Goal: Information Seeking & Learning: Find contact information

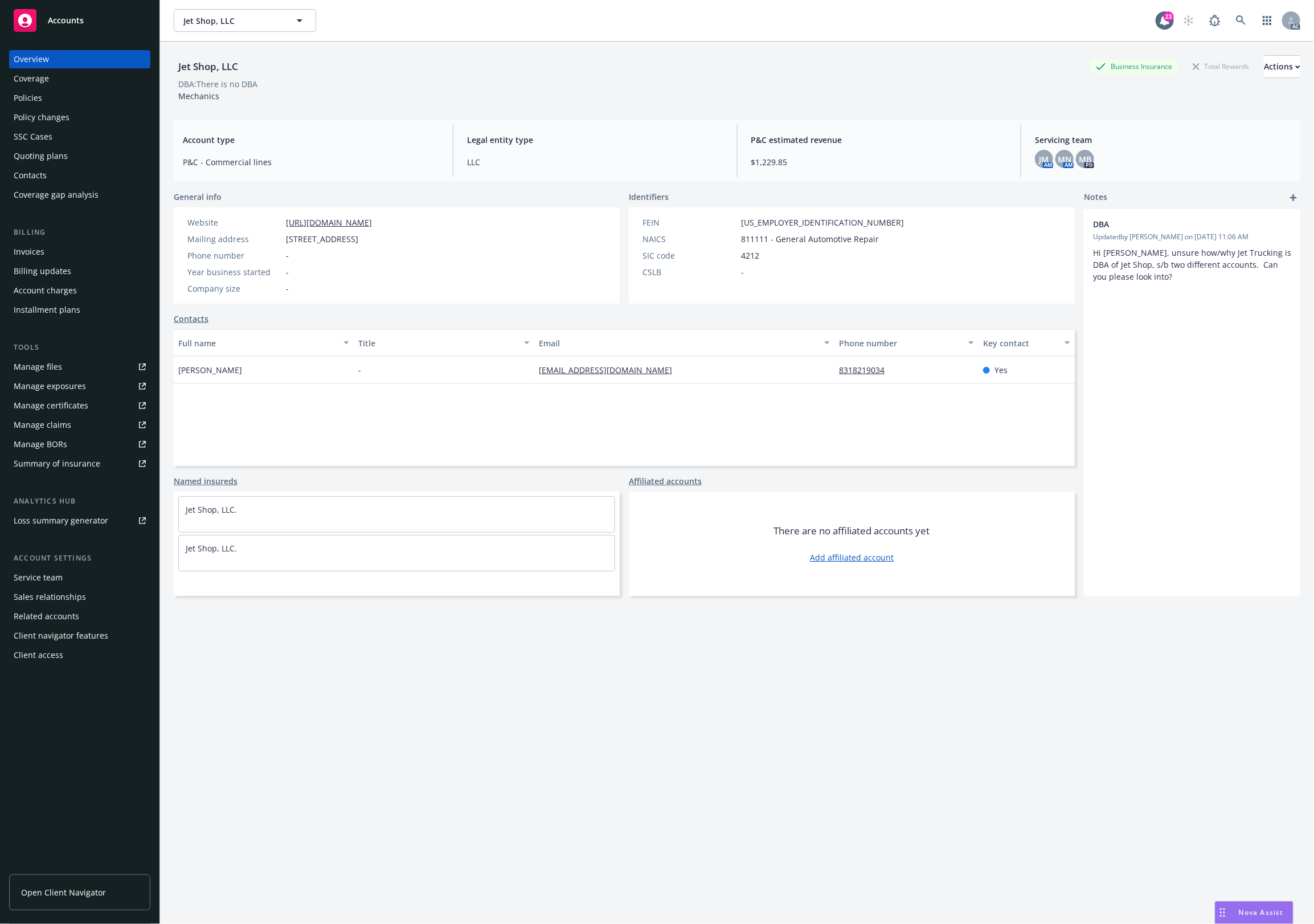
click at [60, 94] on div "Policies" at bounding box center [79, 98] width 132 height 18
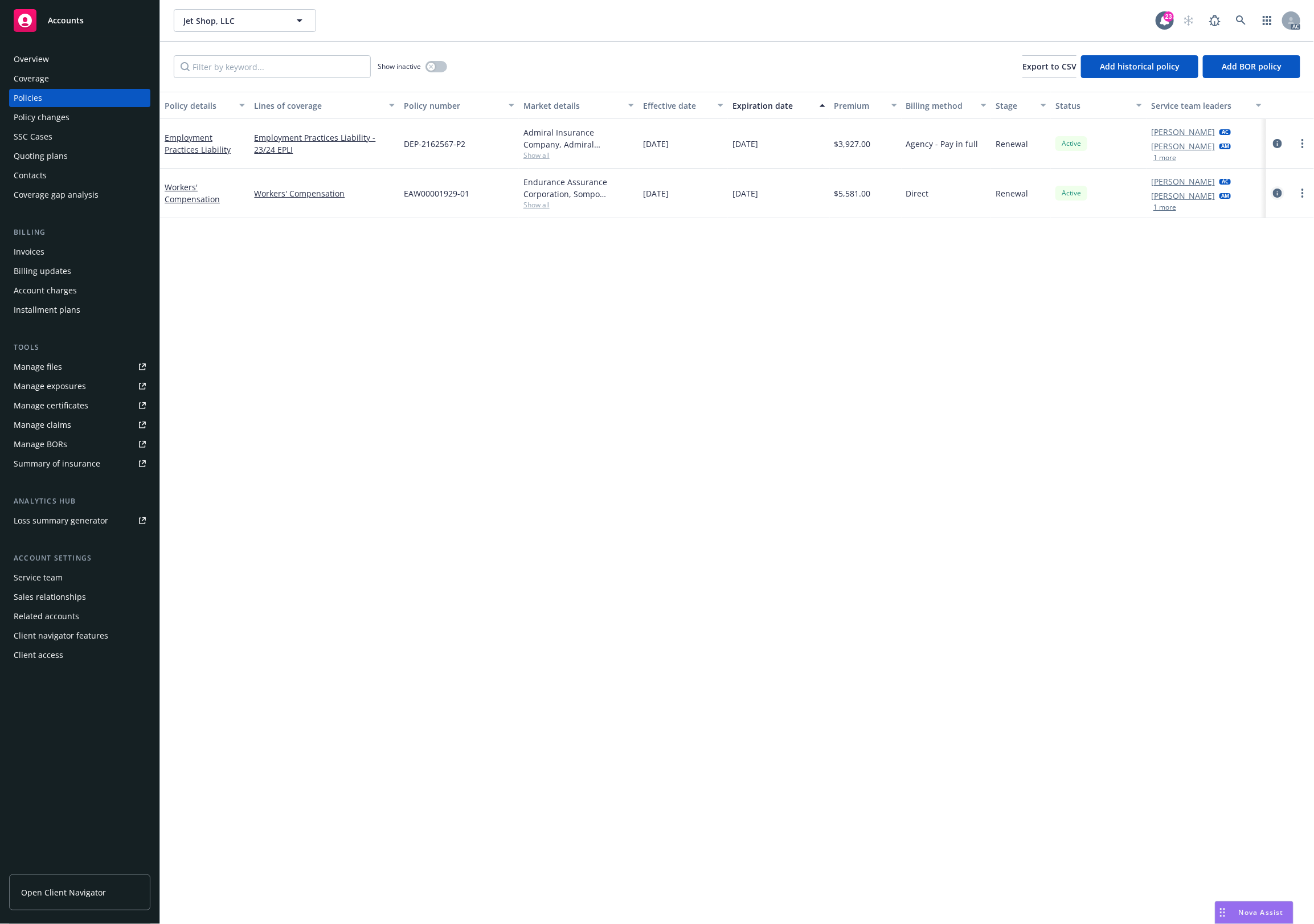
click at [1277, 189] on icon "circleInformation" at bounding box center [1277, 193] width 9 height 9
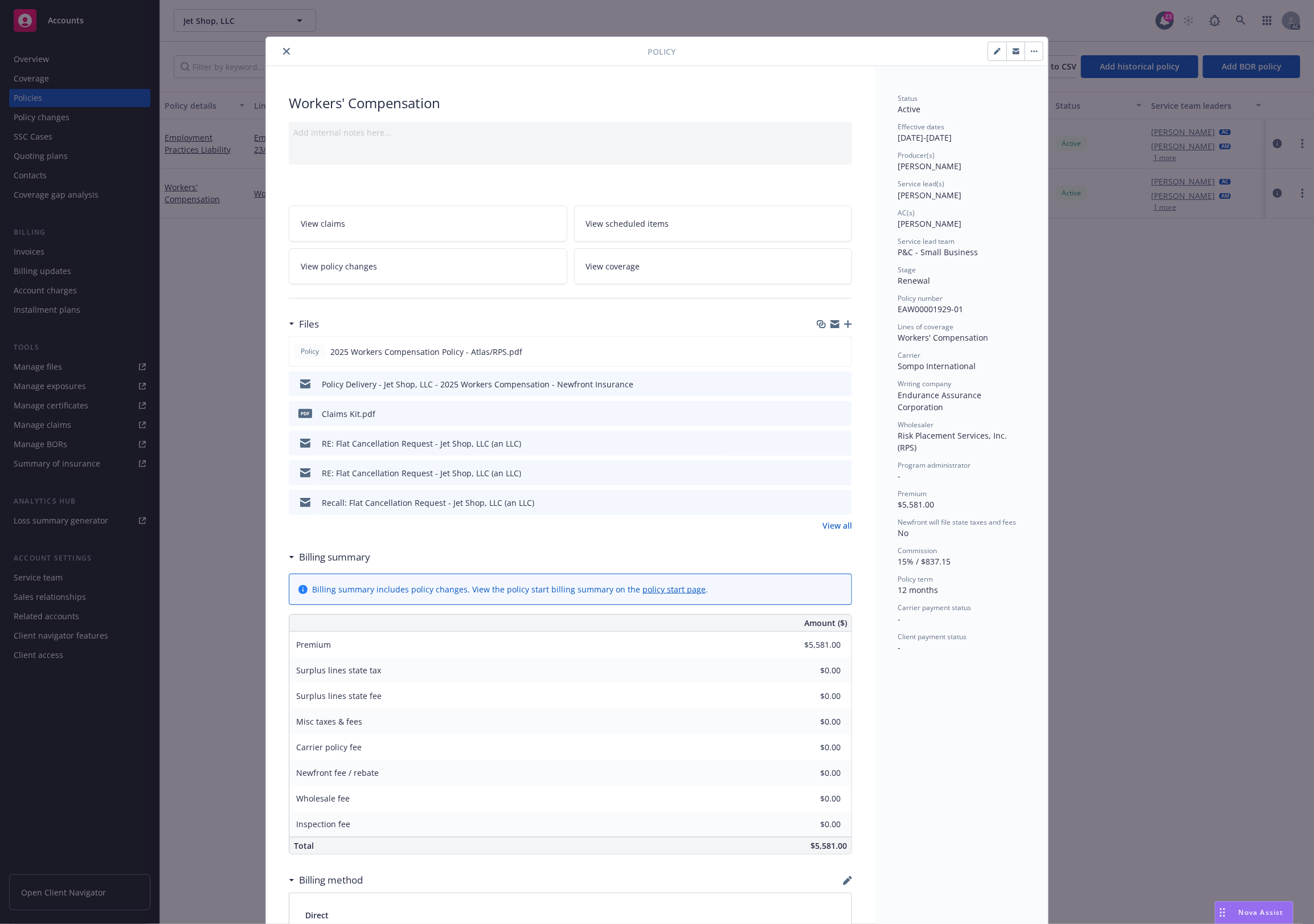
click at [836, 440] on icon "preview file" at bounding box center [841, 443] width 11 height 8
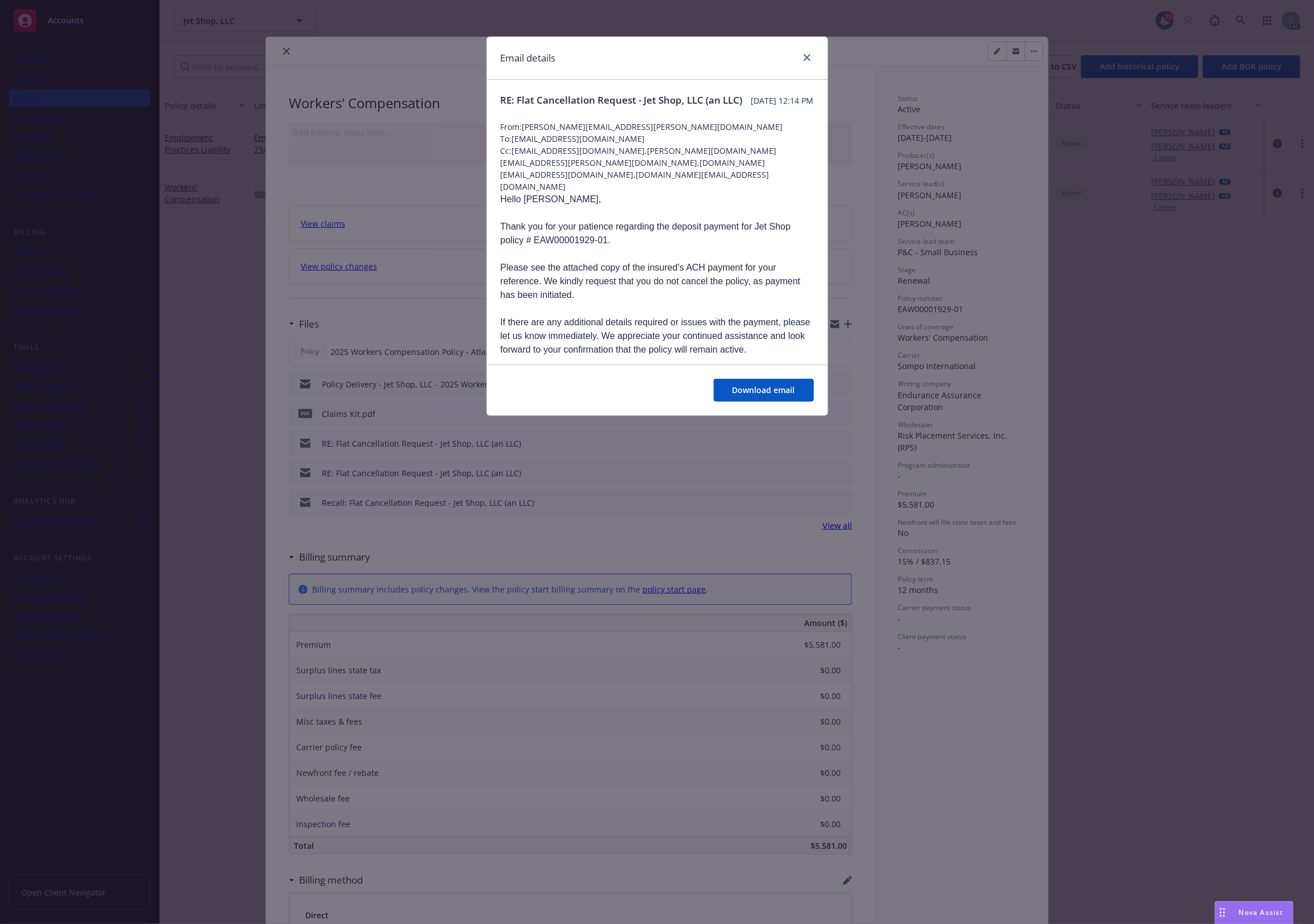
drag, startPoint x: 639, startPoint y: 152, endPoint x: 510, endPoint y: 151, distance: 129.0
click at [510, 145] on span "To: [EMAIL_ADDRESS][DOMAIN_NAME]" at bounding box center [657, 139] width 313 height 12
click at [513, 145] on span "To: [EMAIL_ADDRESS][DOMAIN_NAME]" at bounding box center [657, 139] width 313 height 12
click at [520, 145] on span "To: [EMAIL_ADDRESS][DOMAIN_NAME]" at bounding box center [657, 139] width 313 height 12
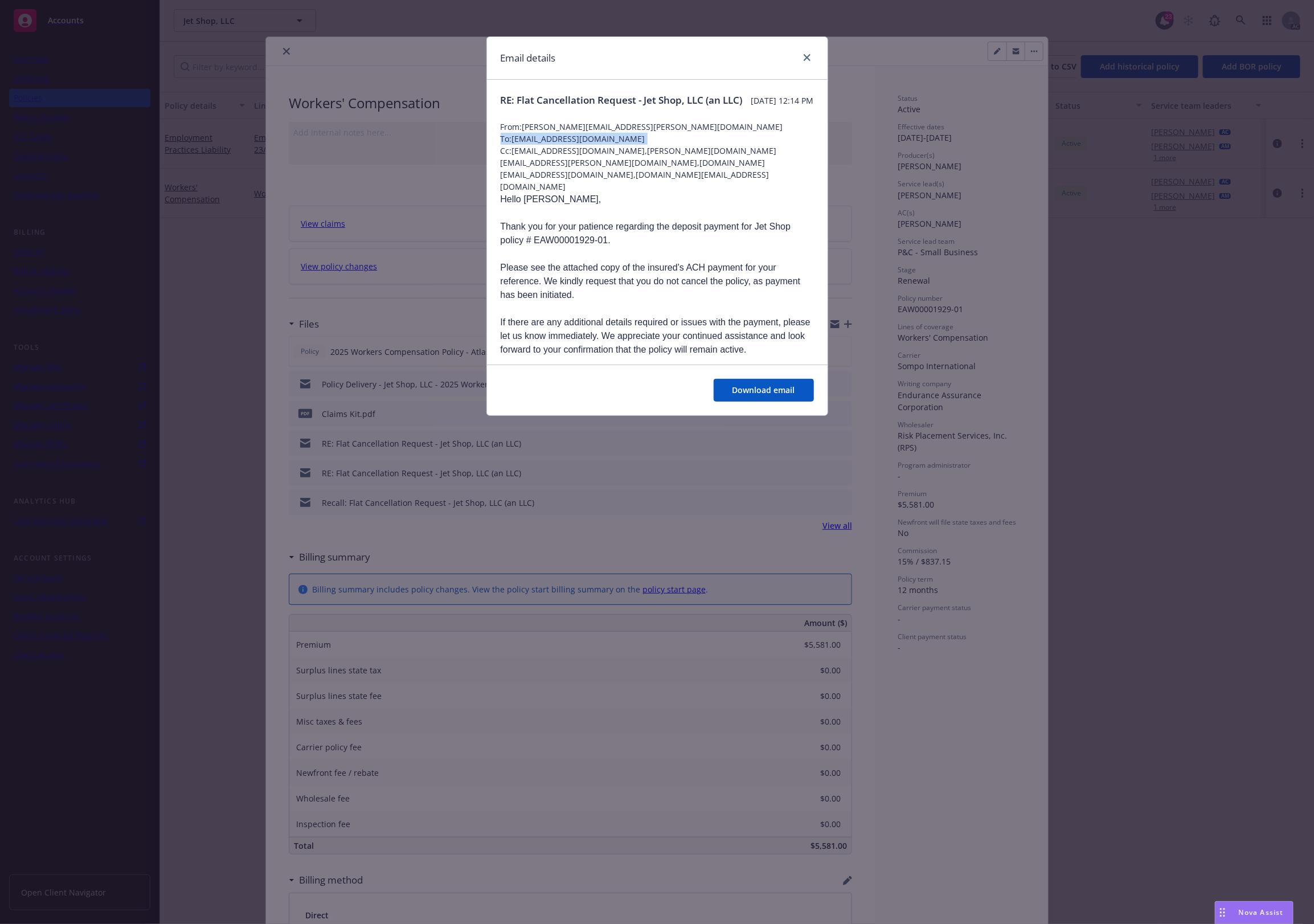
click at [520, 145] on span "To: [EMAIL_ADDRESS][DOMAIN_NAME]" at bounding box center [657, 139] width 313 height 12
click at [522, 145] on span "To: [EMAIL_ADDRESS][DOMAIN_NAME]" at bounding box center [657, 139] width 313 height 12
drag, startPoint x: 639, startPoint y: 146, endPoint x: 545, endPoint y: 148, distance: 94.0
click at [543, 148] on div "RE: Flat Cancellation Request - Jet Shop, LLC (an LLC) [DATE] 12:14 PM From: [P…" at bounding box center [657, 687] width 341 height 1215
click at [597, 145] on span "To: [EMAIL_ADDRESS][DOMAIN_NAME]" at bounding box center [657, 139] width 313 height 12
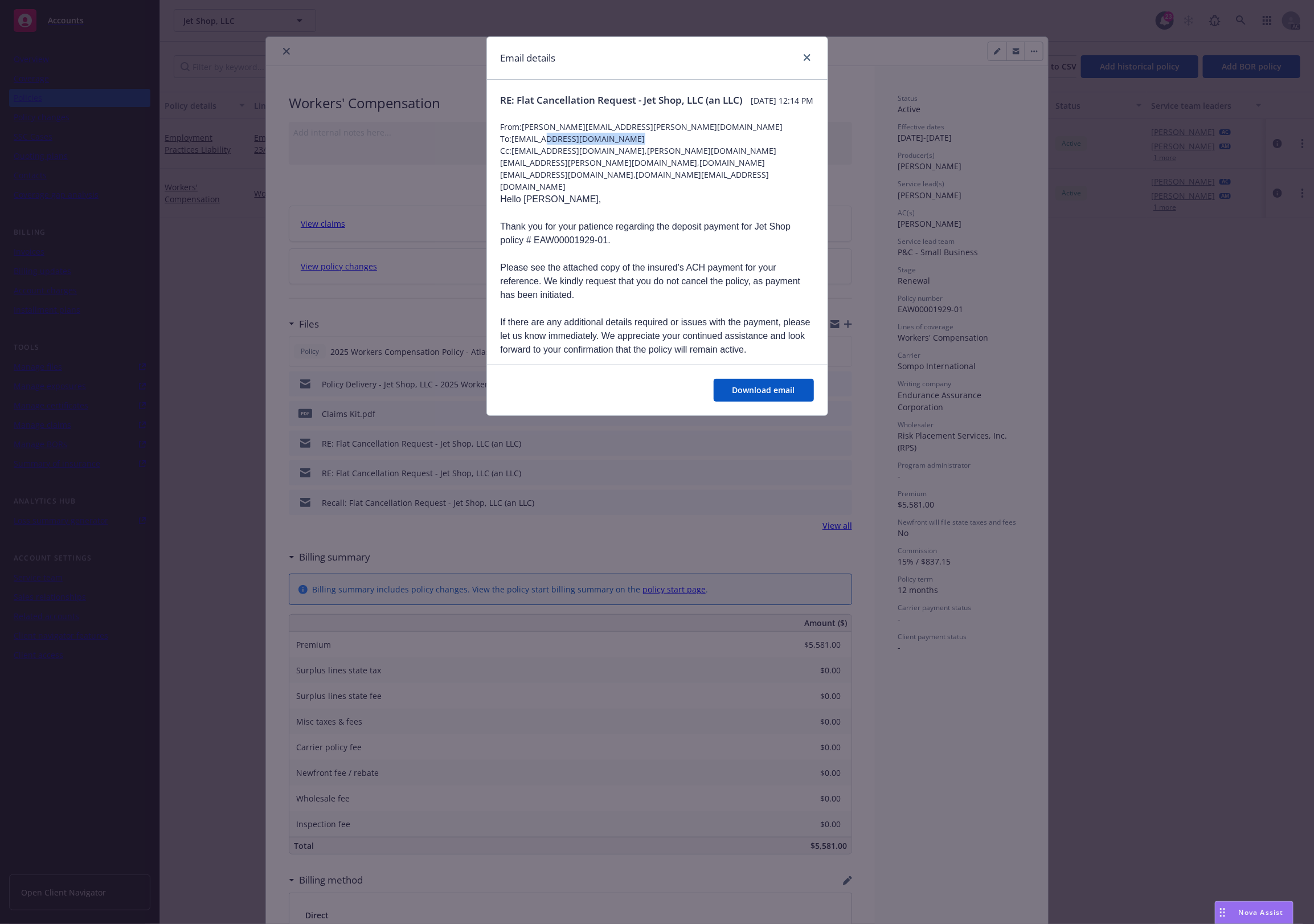
drag, startPoint x: 620, startPoint y: 152, endPoint x: 548, endPoint y: 157, distance: 72.2
click at [548, 145] on span "To: [EMAIL_ADDRESS][DOMAIN_NAME]" at bounding box center [657, 139] width 313 height 12
drag, startPoint x: 637, startPoint y: 150, endPoint x: 514, endPoint y: 154, distance: 123.1
click at [514, 145] on span "To: [EMAIL_ADDRESS][DOMAIN_NAME]" at bounding box center [657, 139] width 313 height 12
copy span "[EMAIL_ADDRESS][DOMAIN_NAME]"
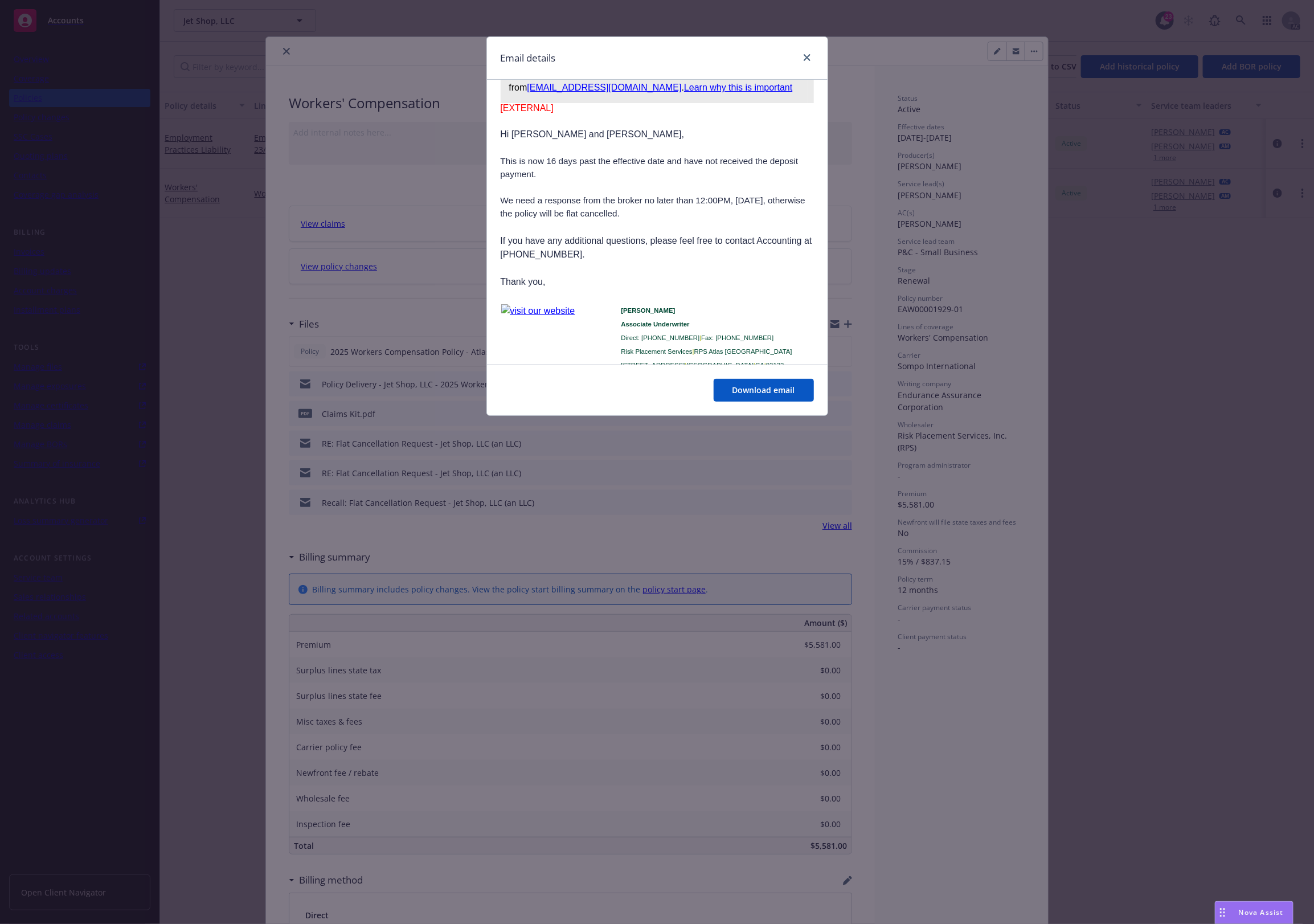
scroll to position [759, 0]
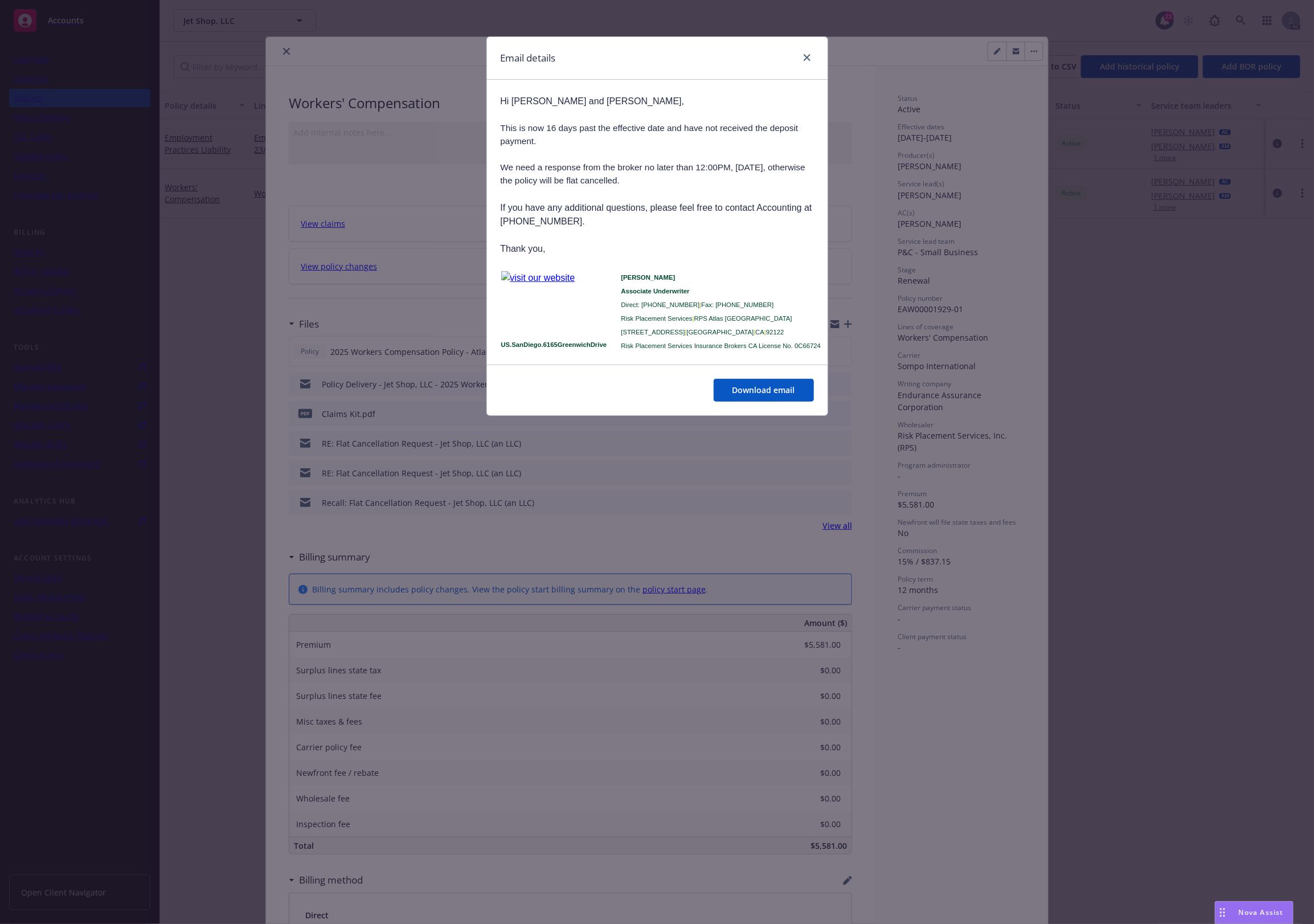
click at [576, 501] on div "Email details RE: Flat Cancellation Request - Jet Shop, LLC (an LLC) [DATE] 12:…" at bounding box center [657, 462] width 1314 height 924
click at [387, 233] on div "Email details RE: Flat Cancellation Request - Jet Shop, LLC (an LLC) [DATE] 12:…" at bounding box center [657, 462] width 1314 height 924
click at [810, 53] on link "close" at bounding box center [806, 57] width 13 height 13
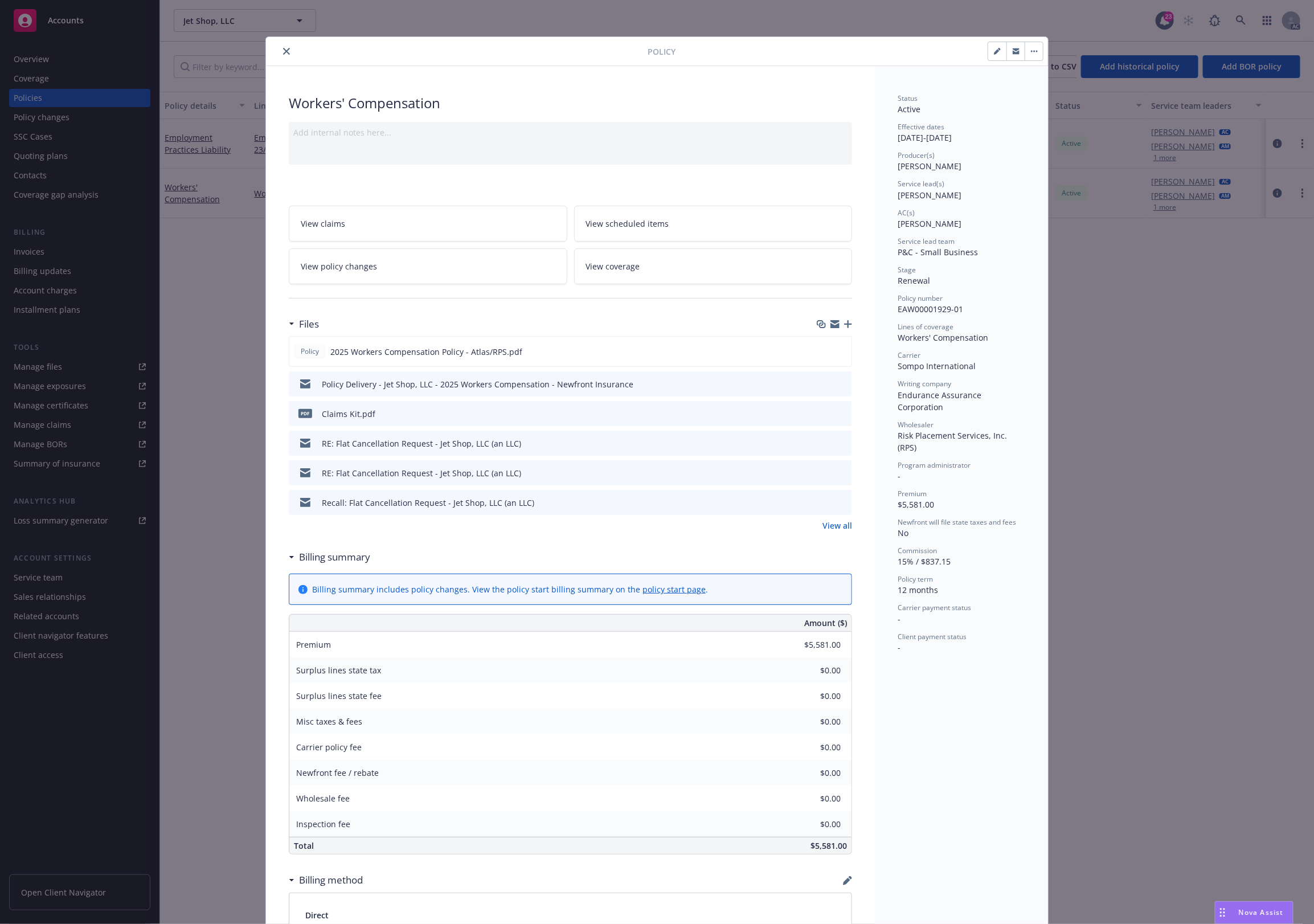
drag, startPoint x: 210, startPoint y: 317, endPoint x: 271, endPoint y: 144, distance: 183.4
click at [234, 302] on div "Policy Workers' Compensation Add internal notes here... View claims View schedu…" at bounding box center [657, 462] width 1314 height 924
click at [286, 43] on div "Policy" at bounding box center [657, 51] width 782 height 29
click at [283, 54] on icon "close" at bounding box center [287, 52] width 7 height 7
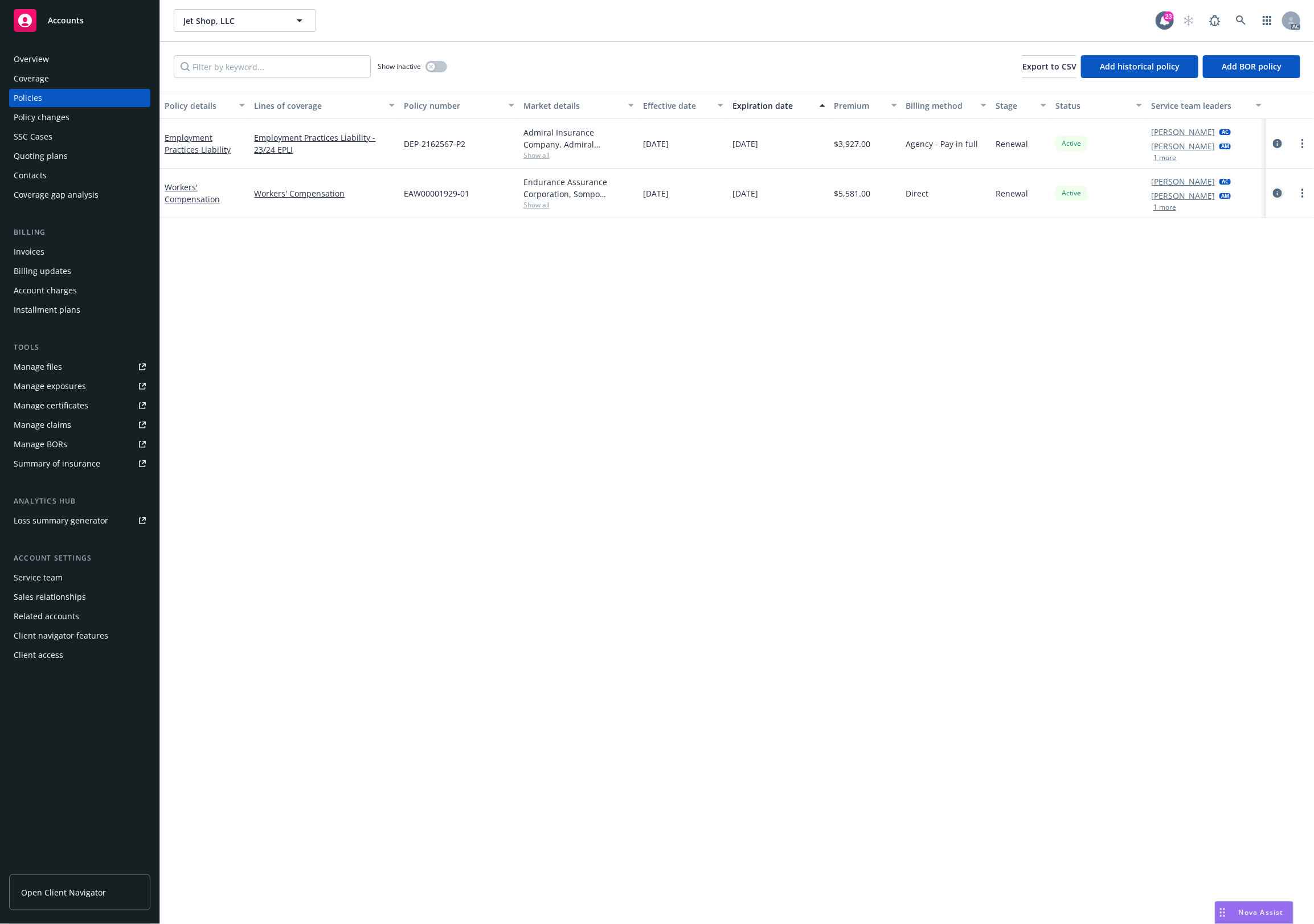
click at [1275, 192] on icon "circleInformation" at bounding box center [1277, 193] width 9 height 9
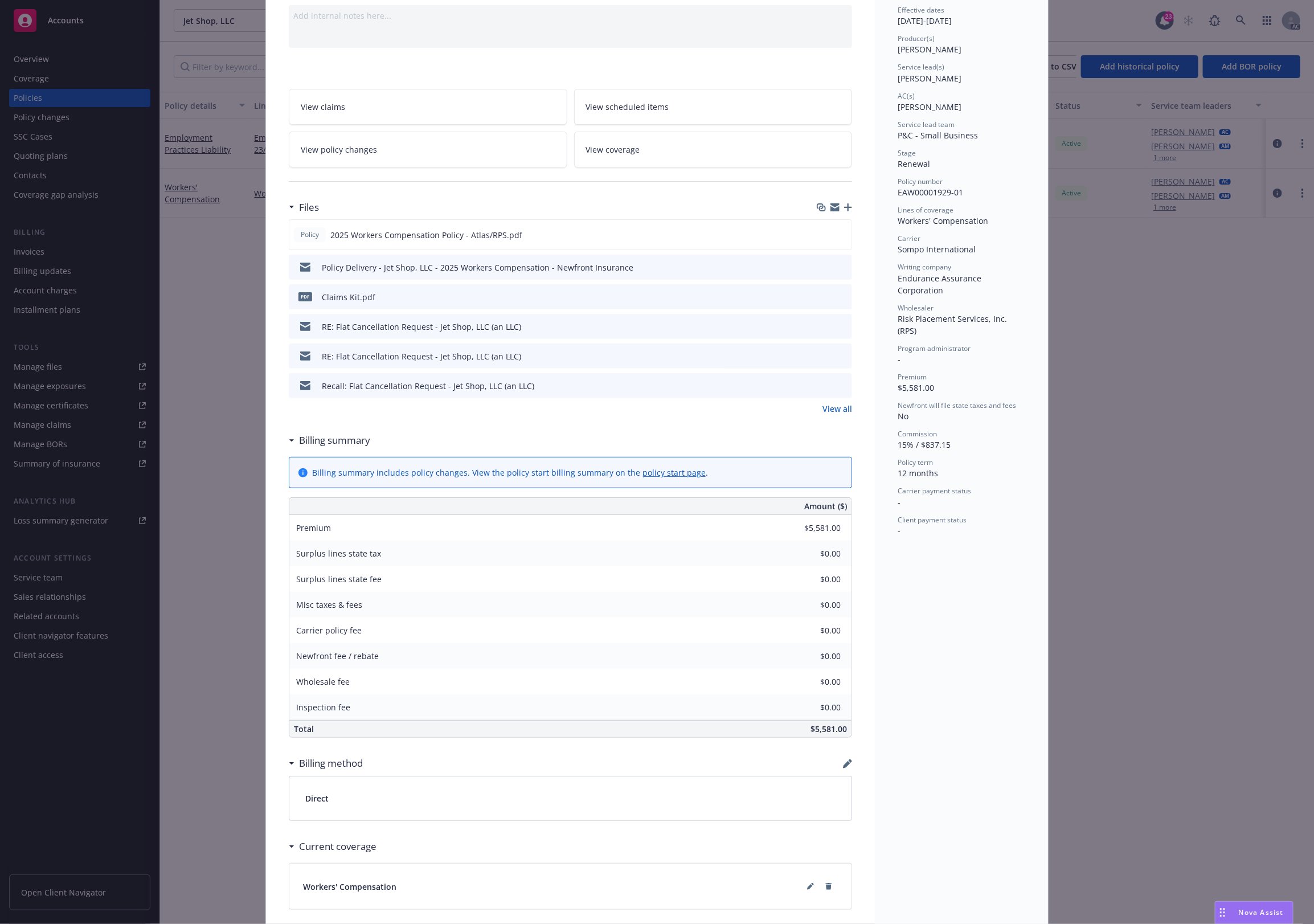
scroll to position [115, 0]
click at [836, 389] on icon "preview file" at bounding box center [841, 387] width 11 height 8
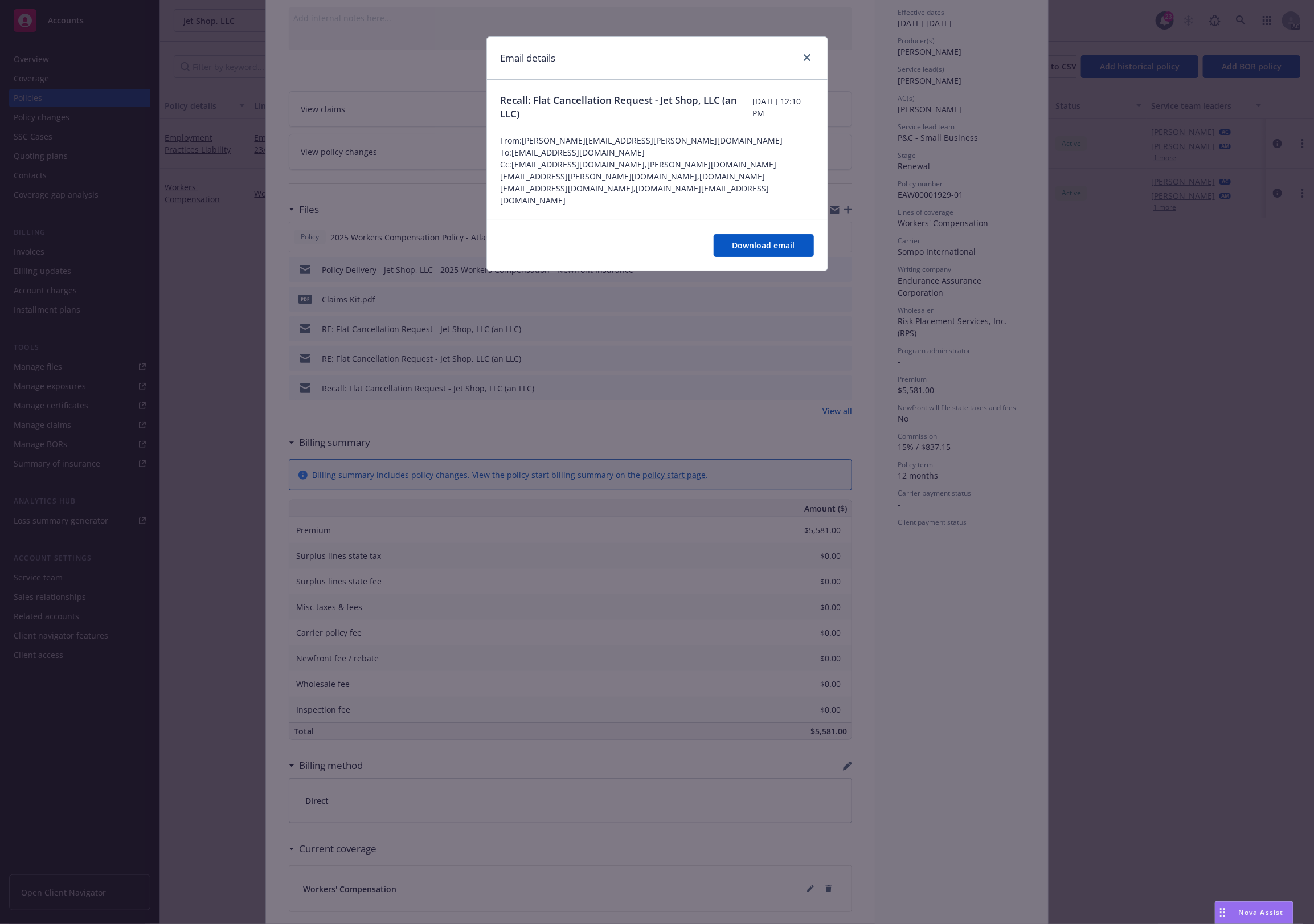
click at [826, 389] on div "Email details Recall: Flat Cancellation Request - Jet Shop, LLC (an LLC) [DATE]…" at bounding box center [657, 462] width 1314 height 924
click at [616, 402] on div "Email details Recall: Flat Cancellation Request - Jet Shop, LLC (an LLC) [DATE]…" at bounding box center [657, 462] width 1314 height 924
drag, startPoint x: 773, startPoint y: 423, endPoint x: 727, endPoint y: 426, distance: 46.1
click at [768, 425] on div "Email details Recall: Flat Cancellation Request - Jet Shop, LLC (an LLC) [DATE]…" at bounding box center [657, 462] width 1314 height 924
click at [812, 53] on link "close" at bounding box center [806, 57] width 13 height 13
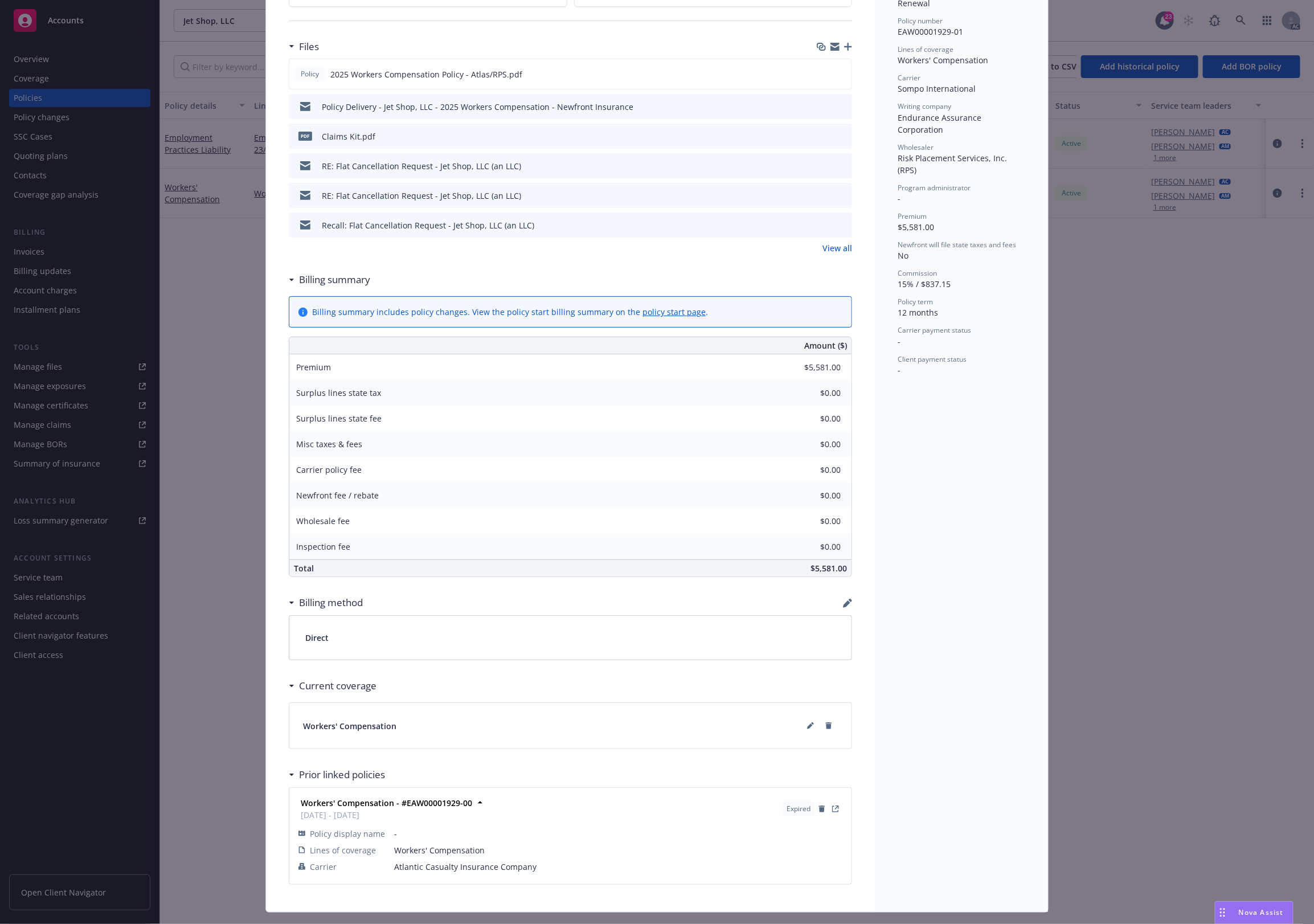
scroll to position [305, 0]
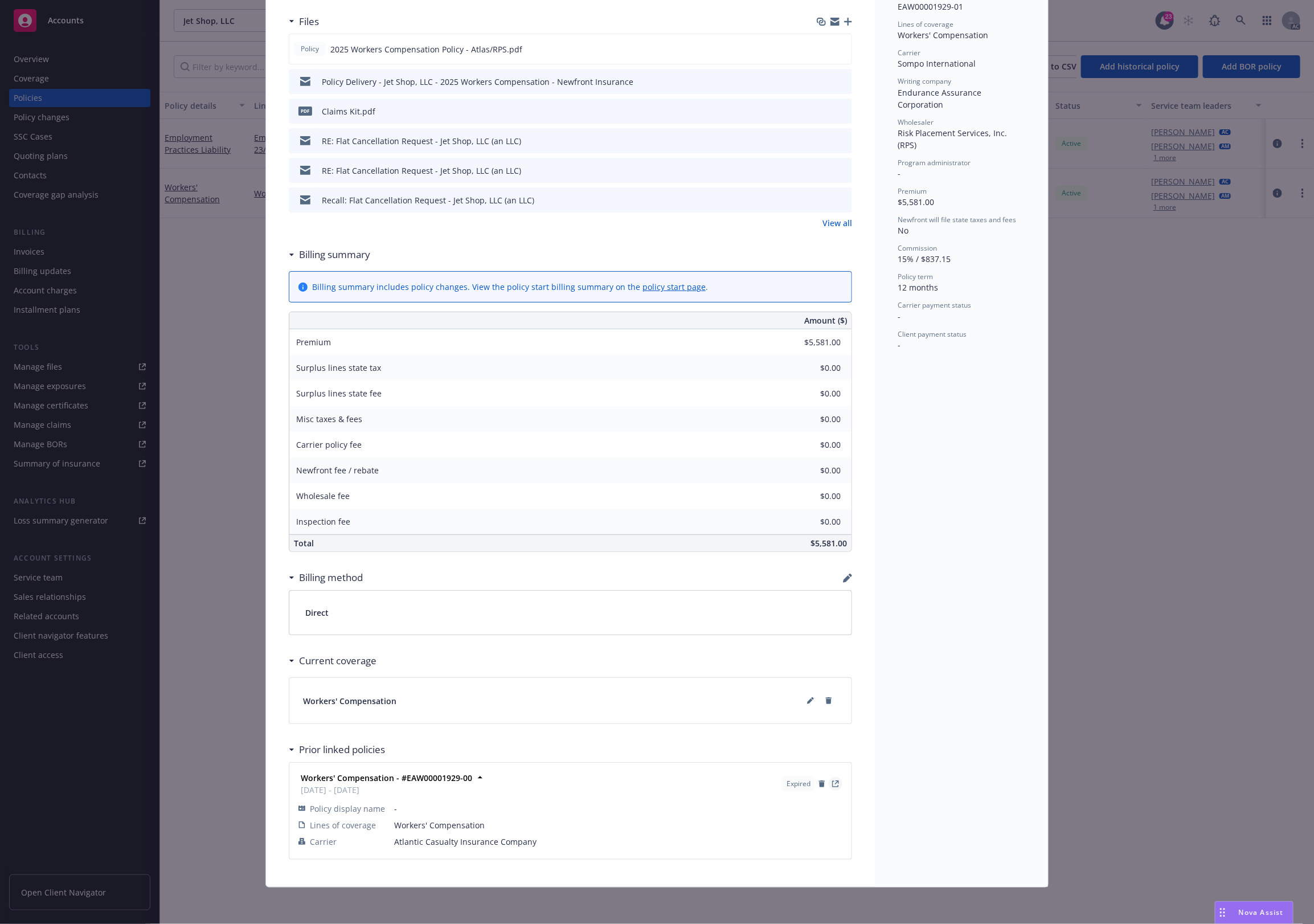
click at [827, 785] on div "Expired" at bounding box center [812, 783] width 65 height 19
click at [830, 788] on link "View Policy" at bounding box center [835, 783] width 13 height 13
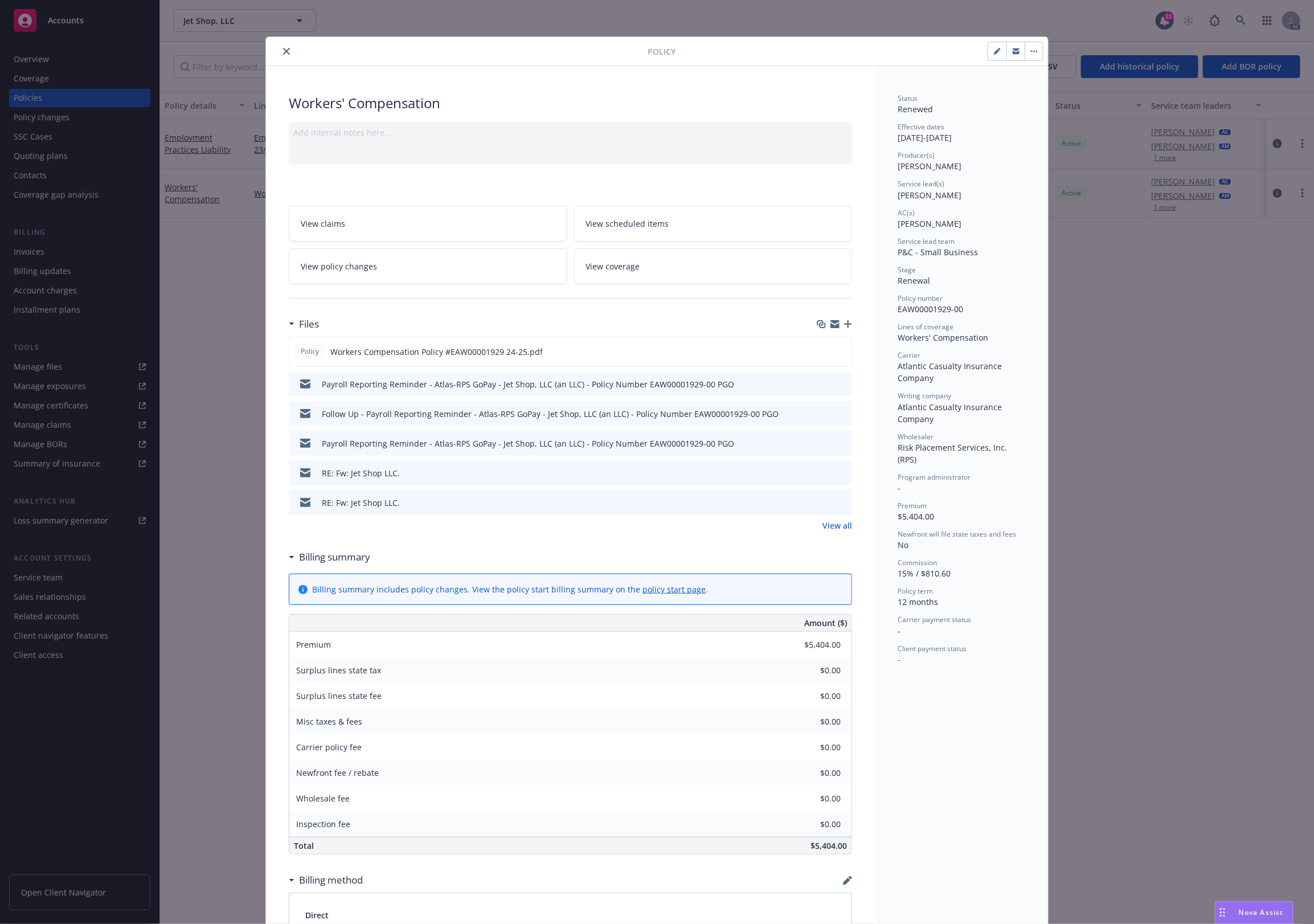
click at [838, 419] on button at bounding box center [843, 414] width 11 height 12
click at [838, 414] on icon "preview file" at bounding box center [841, 413] width 11 height 8
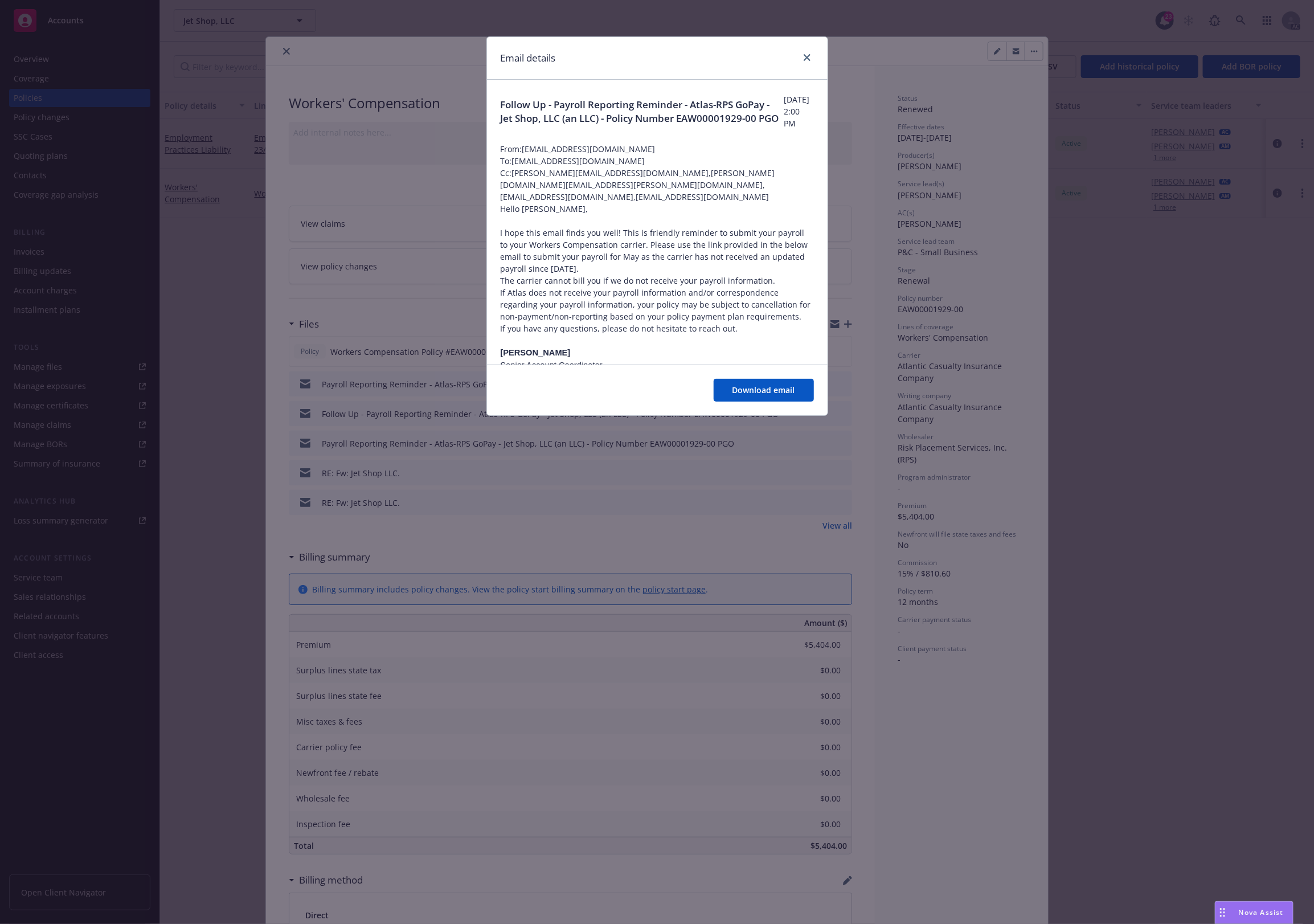
click at [680, 490] on div "Email details Follow Up - Payroll Reporting Reminder - Atlas-RPS GoPay - Jet Sh…" at bounding box center [657, 462] width 1314 height 924
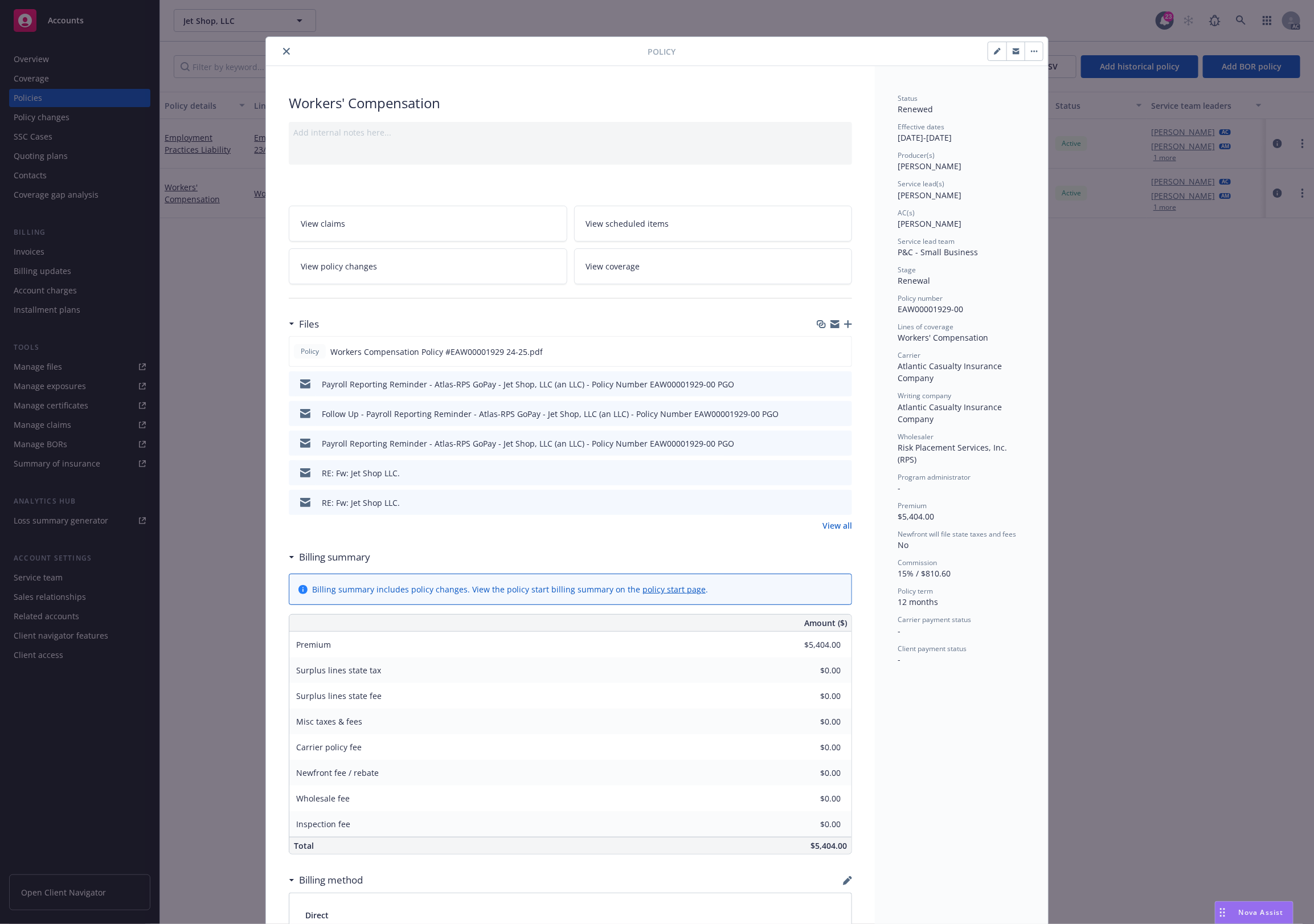
click at [839, 472] on icon "preview file" at bounding box center [841, 472] width 11 height 8
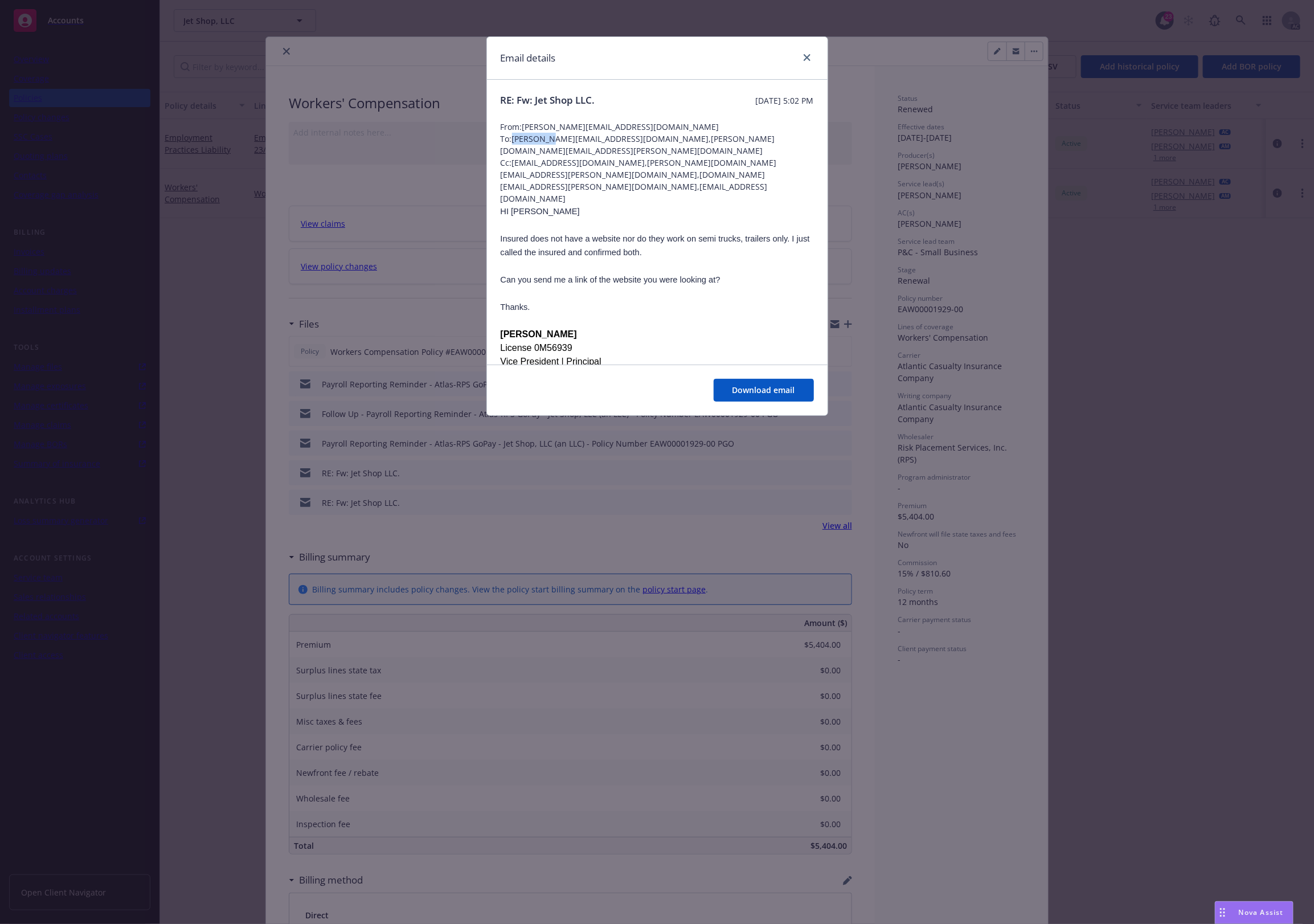
drag, startPoint x: 515, startPoint y: 136, endPoint x: 551, endPoint y: 135, distance: 36.0
click at [550, 135] on span "To: robert_thach@rpsins.com,nicholas.tallichet@newfront.com" at bounding box center [657, 145] width 313 height 24
drag, startPoint x: 608, startPoint y: 137, endPoint x: 512, endPoint y: 140, distance: 96.0
click at [512, 140] on span "To: robert_thach@rpsins.com,nicholas.tallichet@newfront.com" at bounding box center [657, 145] width 313 height 24
copy span "robert_thach@rpsins.com"
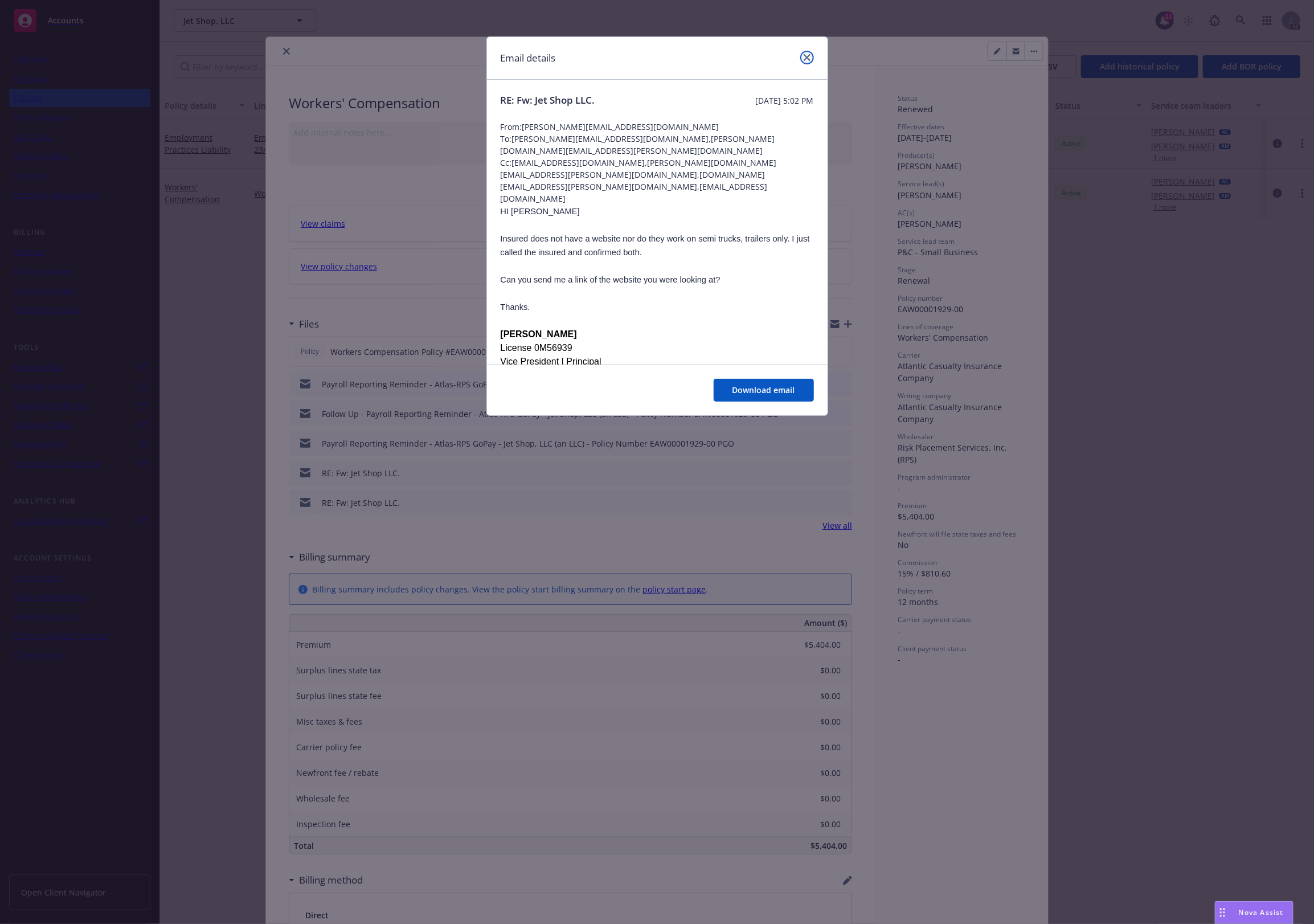
click at [809, 52] on link "close" at bounding box center [806, 57] width 13 height 13
